Goal: Task Accomplishment & Management: Manage account settings

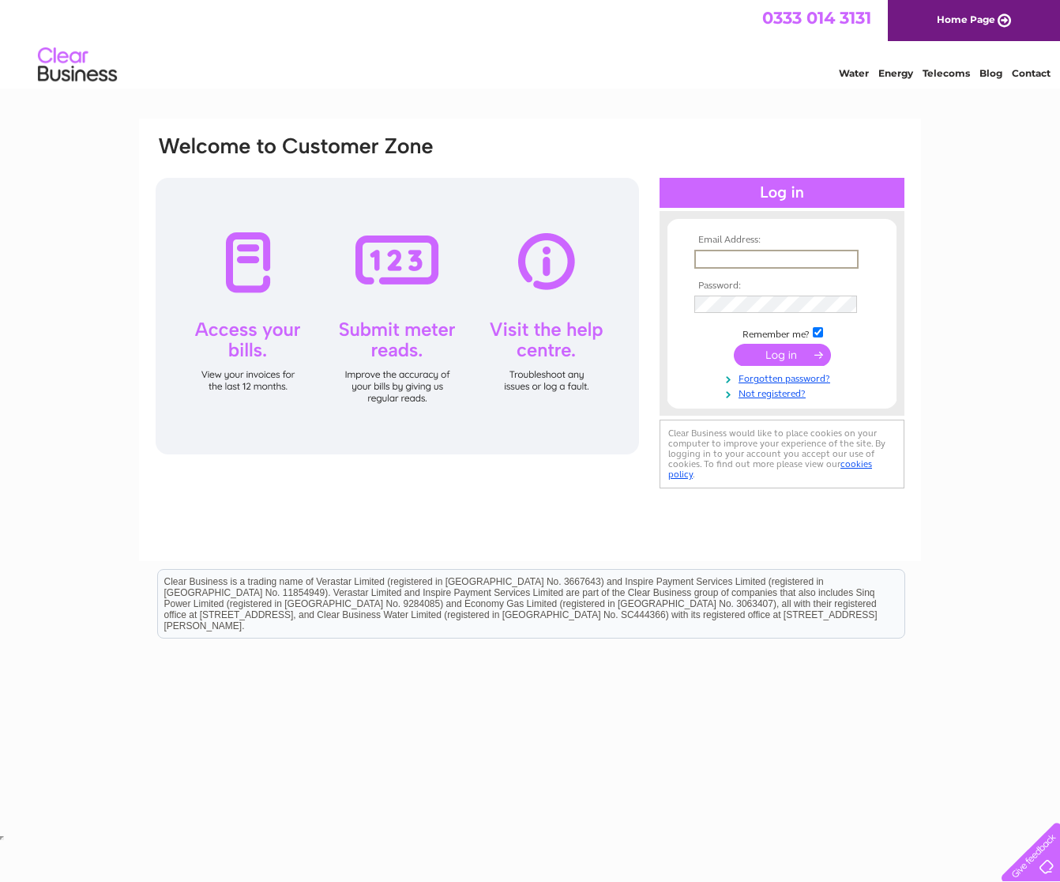
click at [739, 257] on input "text" at bounding box center [776, 259] width 164 height 19
type input "shona.buchanan@sse.com"
click at [734, 344] on input "submit" at bounding box center [782, 355] width 97 height 22
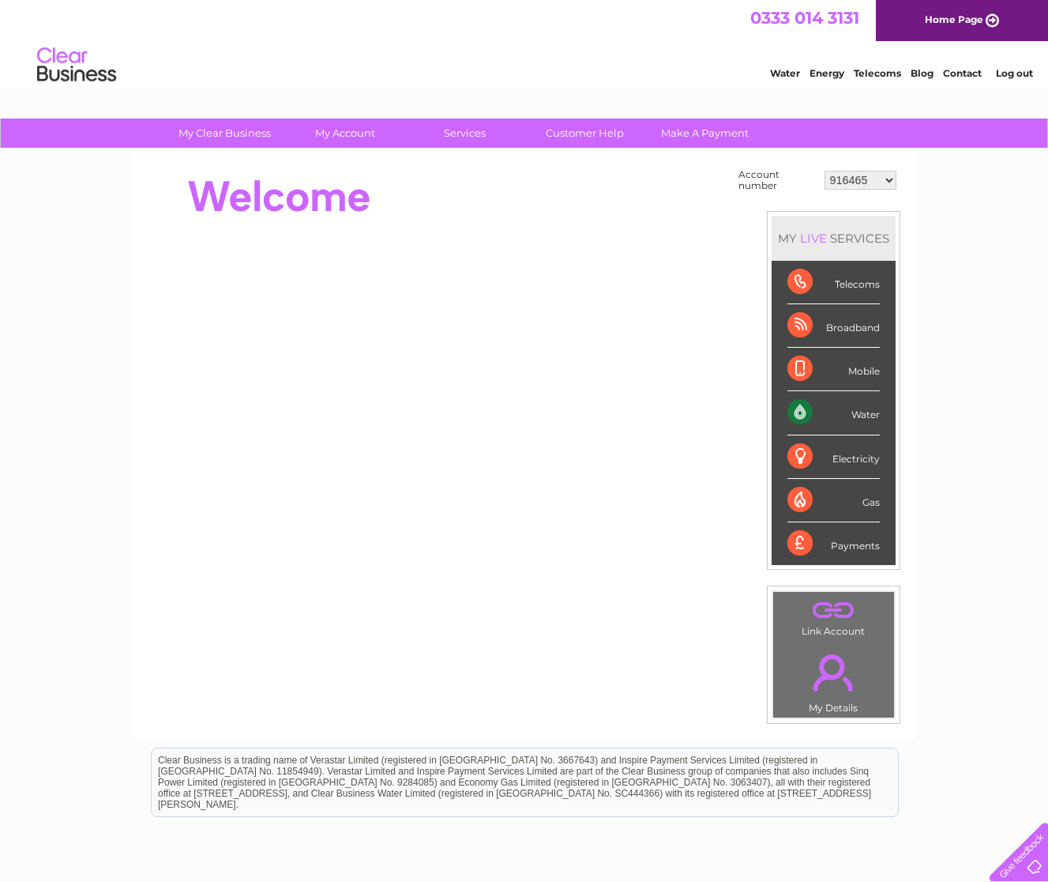
click at [779, 68] on link "Water" at bounding box center [785, 73] width 30 height 12
